Goal: Task Accomplishment & Management: Complete application form

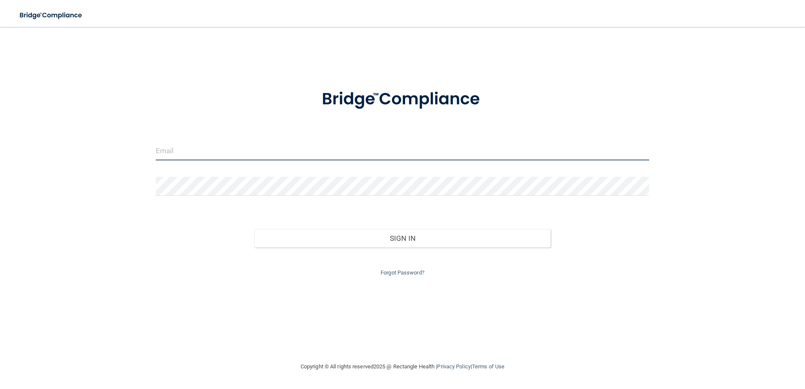
click at [328, 154] on input "email" at bounding box center [403, 150] width 494 height 19
type input "[EMAIL_ADDRESS][DOMAIN_NAME]"
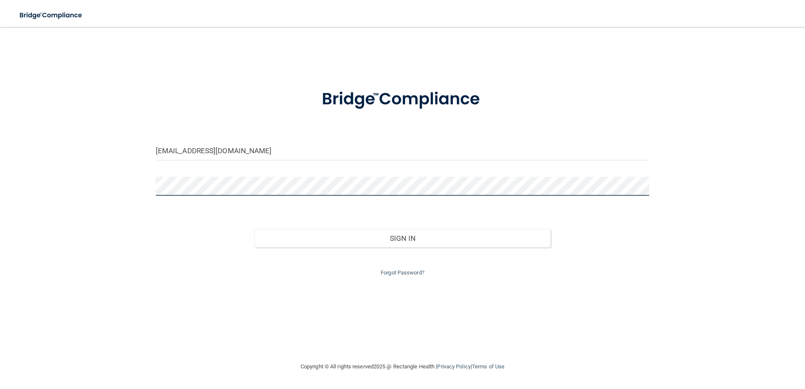
click at [254, 229] on button "Sign In" at bounding box center [402, 238] width 296 height 19
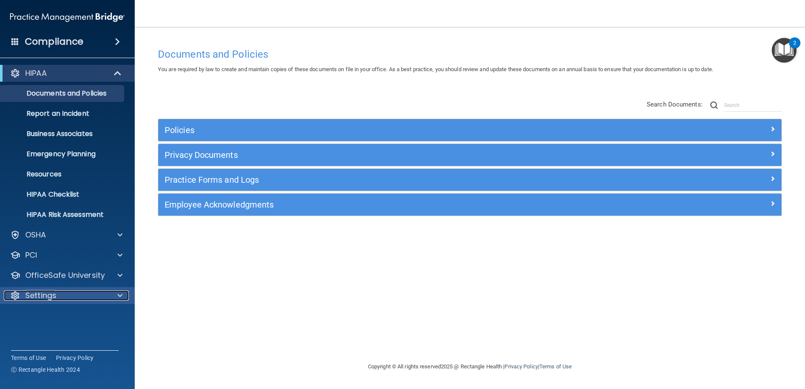
click at [117, 294] on div at bounding box center [118, 295] width 21 height 10
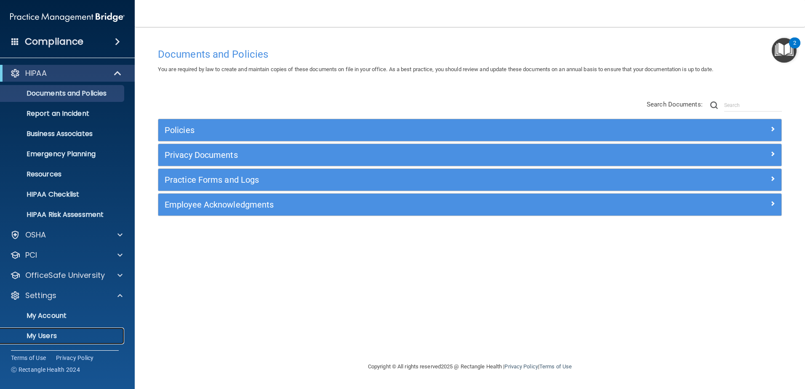
click at [59, 334] on p "My Users" at bounding box center [62, 336] width 115 height 8
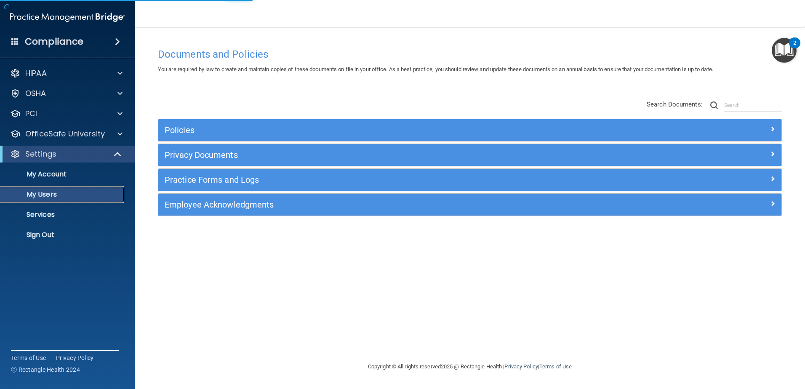
select select "20"
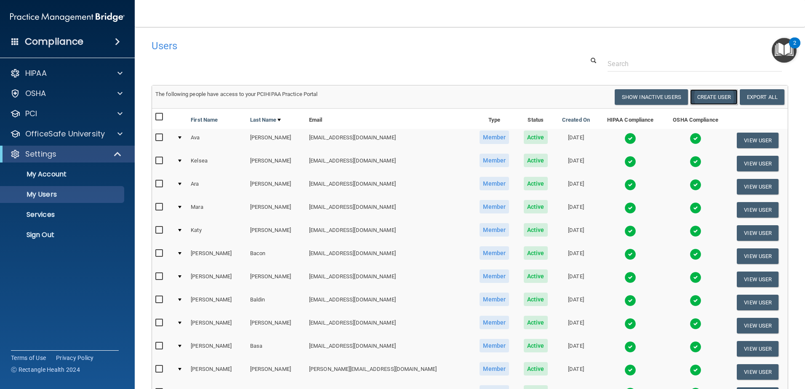
click at [707, 96] on button "Create User" at bounding box center [714, 97] width 48 height 16
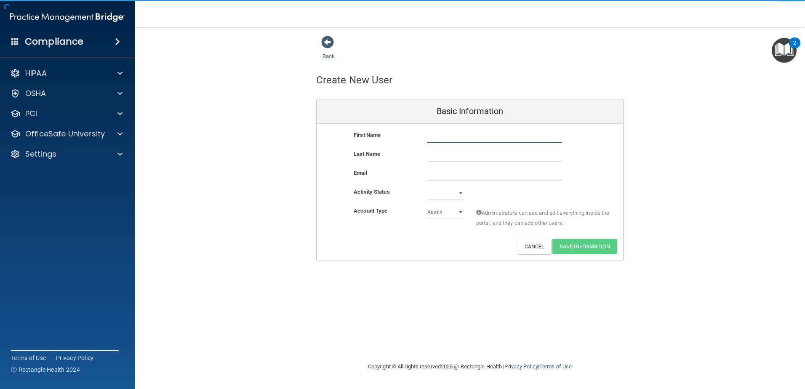
click at [503, 132] on input "text" at bounding box center [494, 136] width 134 height 13
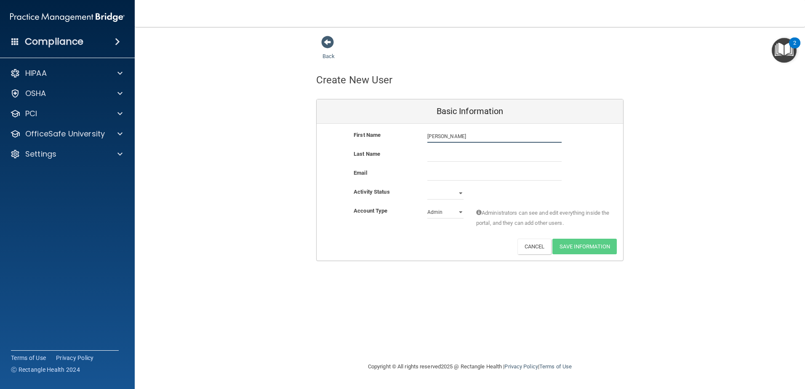
type input "[PERSON_NAME]"
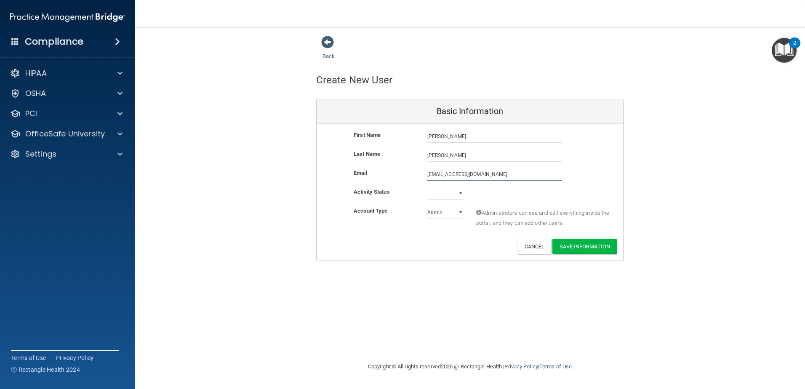
type input "[EMAIL_ADDRESS][DOMAIN_NAME]"
click at [459, 192] on select "Active Inactive" at bounding box center [445, 193] width 36 height 13
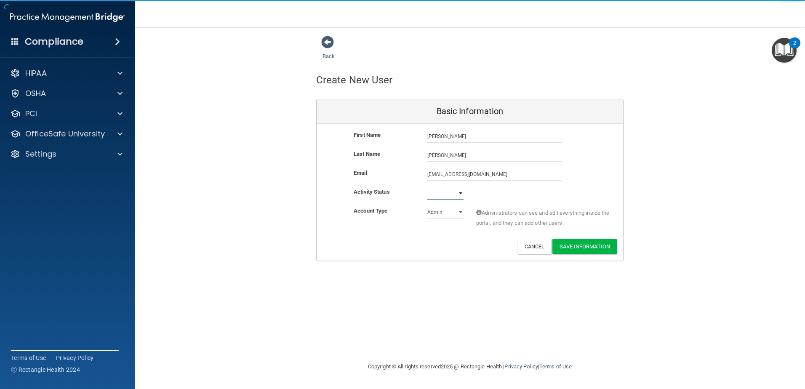
select select "active"
click at [427, 187] on select "Active Inactive" at bounding box center [445, 193] width 36 height 13
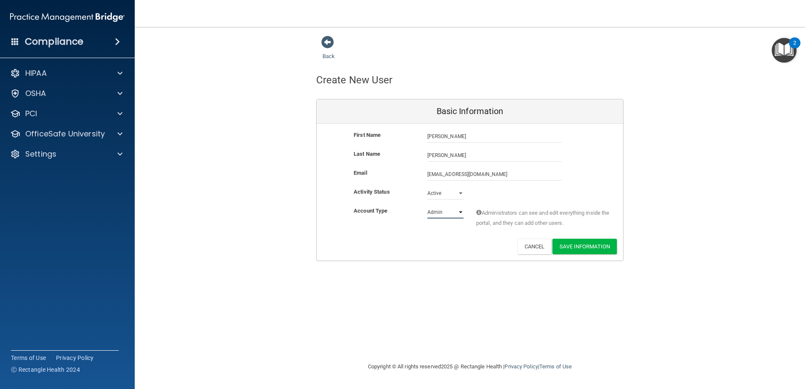
click at [460, 211] on select "Admin Member" at bounding box center [445, 212] width 36 height 13
select select "practice_member"
click at [427, 206] on select "Admin Member" at bounding box center [445, 212] width 36 height 13
click at [590, 242] on button "Save Information" at bounding box center [584, 247] width 64 height 16
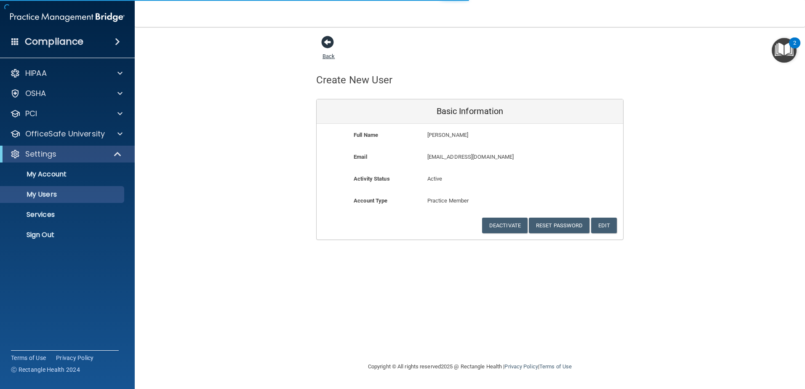
click at [329, 37] on span at bounding box center [327, 42] width 13 height 13
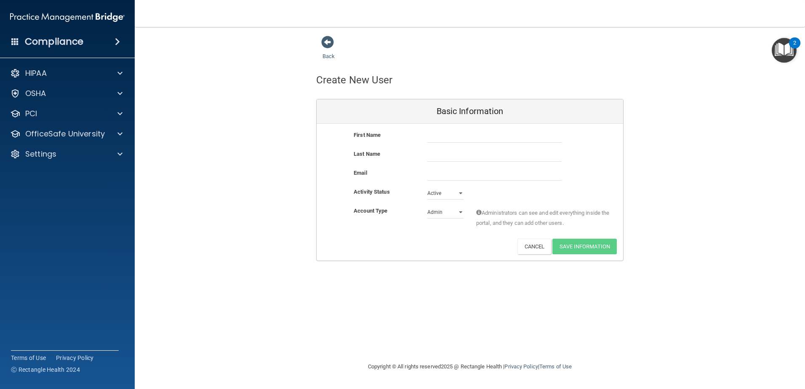
click at [425, 137] on div at bounding box center [494, 136] width 147 height 13
click at [330, 42] on span at bounding box center [327, 42] width 13 height 13
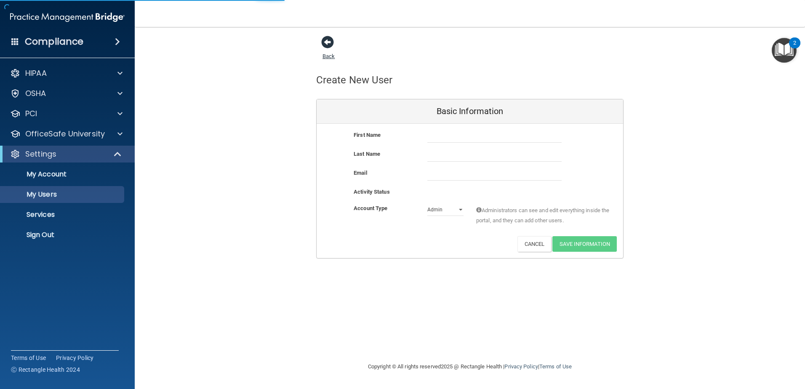
select select "20"
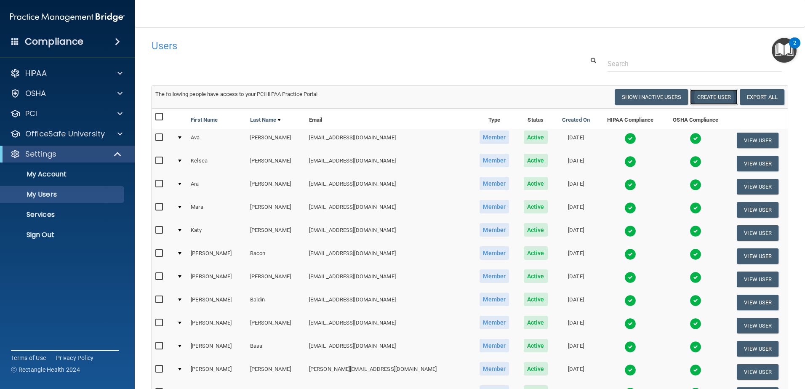
click at [702, 99] on button "Create User" at bounding box center [714, 97] width 48 height 16
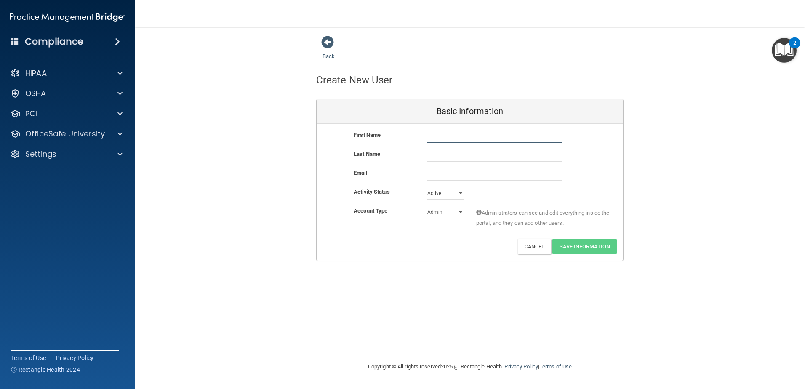
click at [523, 136] on input "text" at bounding box center [494, 136] width 134 height 13
type input "[PERSON_NAME]"
click at [519, 173] on input "email" at bounding box center [494, 174] width 134 height 13
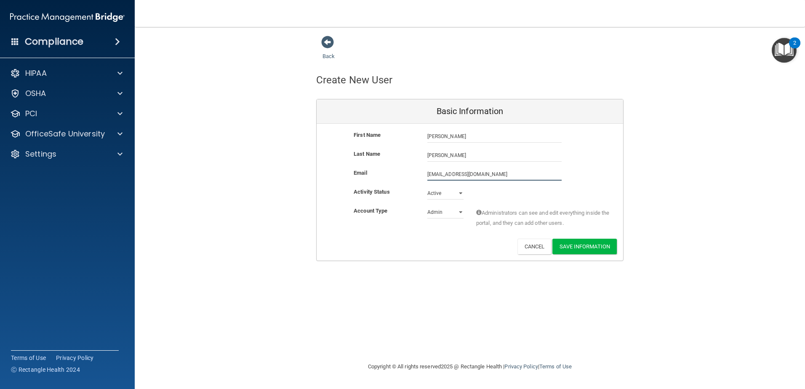
type input "[EMAIL_ADDRESS][DOMAIN_NAME]"
click at [461, 215] on select "Admin Member" at bounding box center [445, 214] width 36 height 13
select select "practice_member"
click at [427, 206] on select "Admin Member" at bounding box center [445, 212] width 36 height 13
click at [462, 191] on select "Active Inactive" at bounding box center [445, 193] width 36 height 13
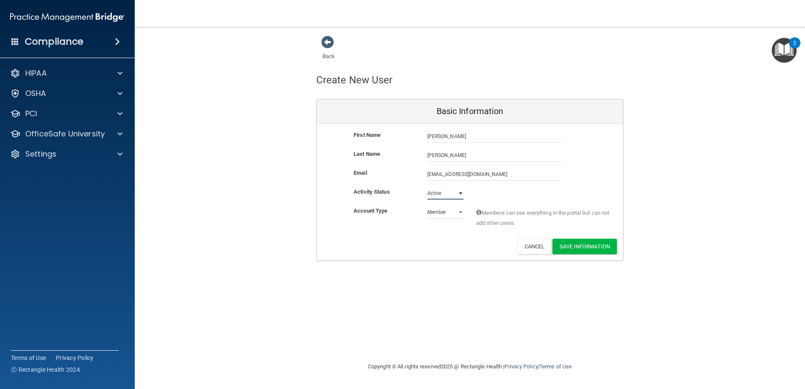
click at [461, 192] on select "Active Inactive" at bounding box center [445, 193] width 36 height 13
drag, startPoint x: 596, startPoint y: 244, endPoint x: 594, endPoint y: 237, distance: 7.4
click at [596, 244] on button "Save Information" at bounding box center [584, 247] width 64 height 16
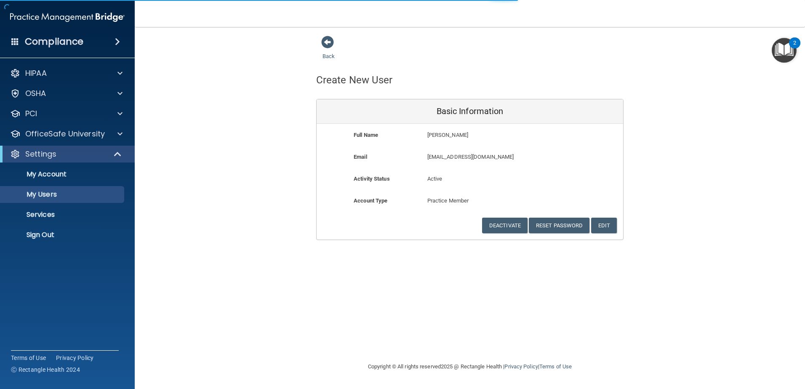
select select "20"
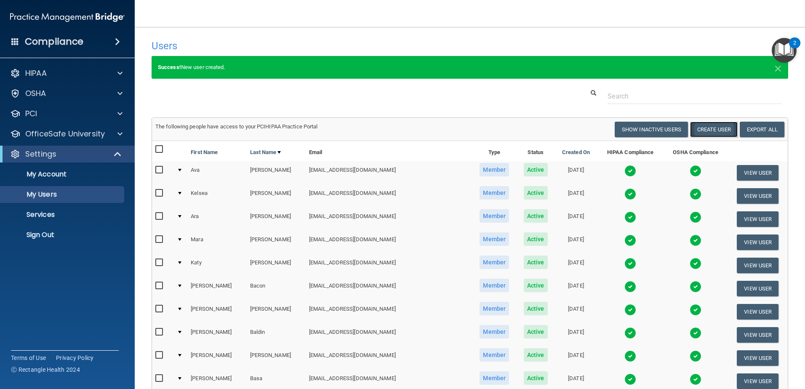
click at [695, 126] on button "Create User" at bounding box center [714, 130] width 48 height 16
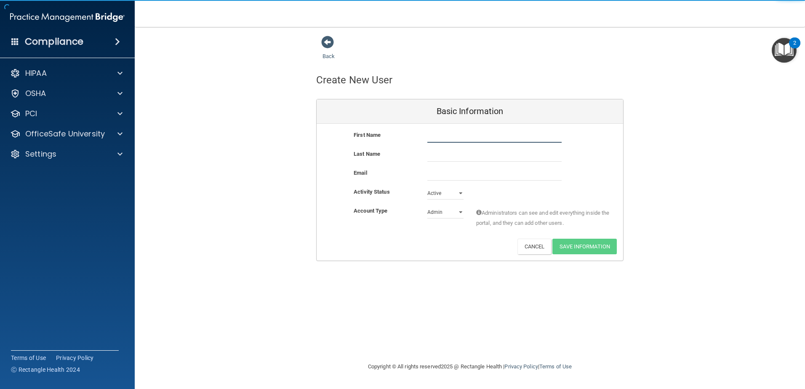
click at [496, 136] on input "text" at bounding box center [494, 136] width 134 height 13
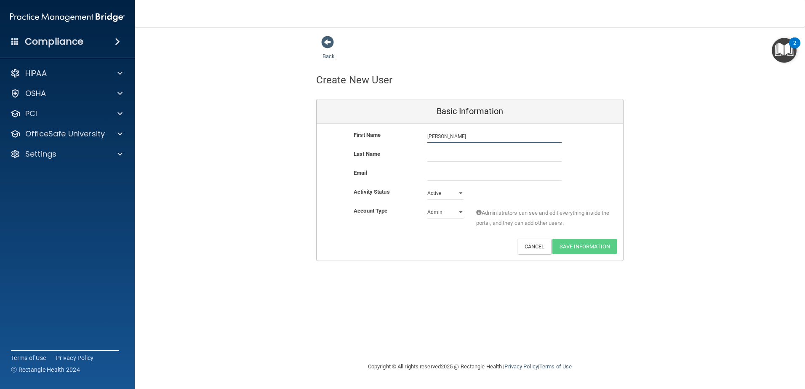
type input "[PERSON_NAME]"
type input "Voice"
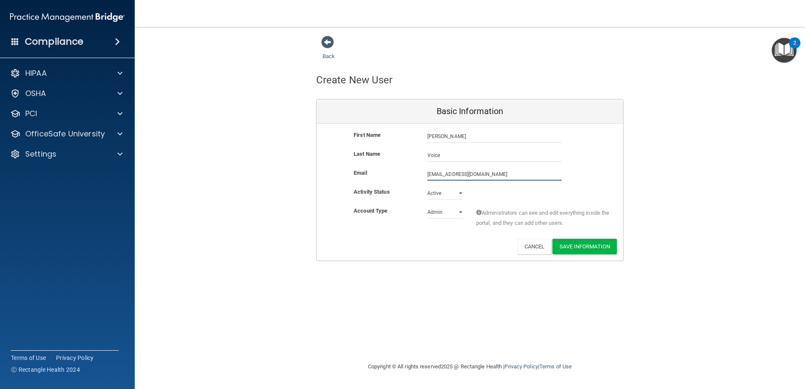
type input "[EMAIL_ADDRESS][DOMAIN_NAME]"
click at [457, 211] on select "Admin Member" at bounding box center [445, 212] width 36 height 13
select select "practice_member"
click at [427, 206] on select "Admin Member" at bounding box center [445, 212] width 36 height 13
click at [588, 248] on button "Save Information" at bounding box center [584, 247] width 64 height 16
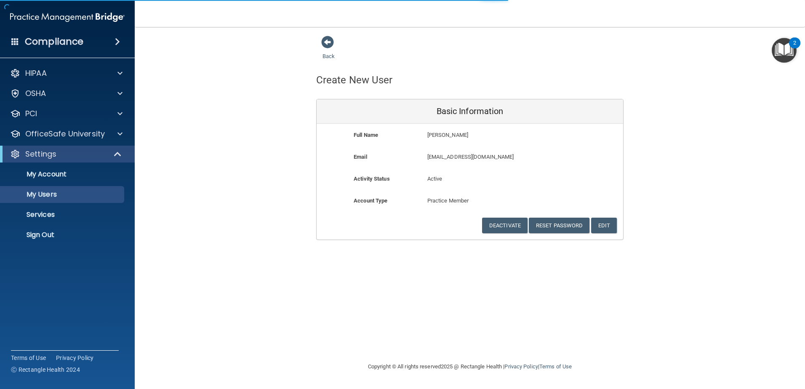
select select "20"
